Goal: Navigation & Orientation: Go to known website

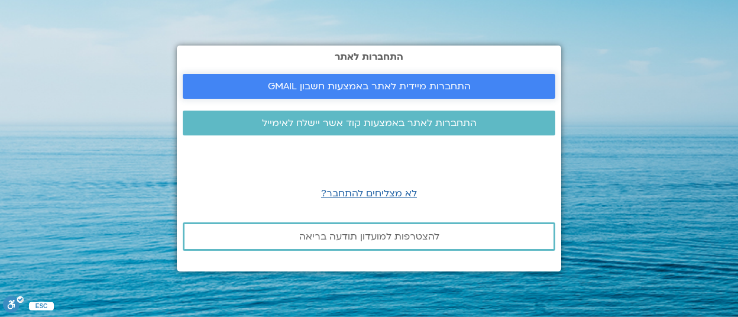
click at [326, 85] on span "התחברות מיידית לאתר באמצעות חשבון GMAIL" at bounding box center [369, 86] width 203 height 11
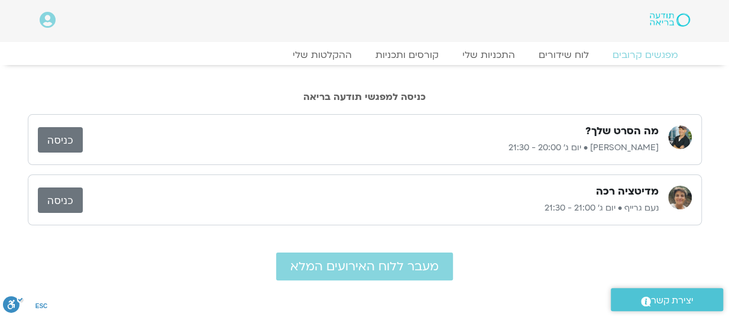
click at [68, 135] on link "כניסה" at bounding box center [60, 139] width 45 height 25
